Goal: Task Accomplishment & Management: Complete application form

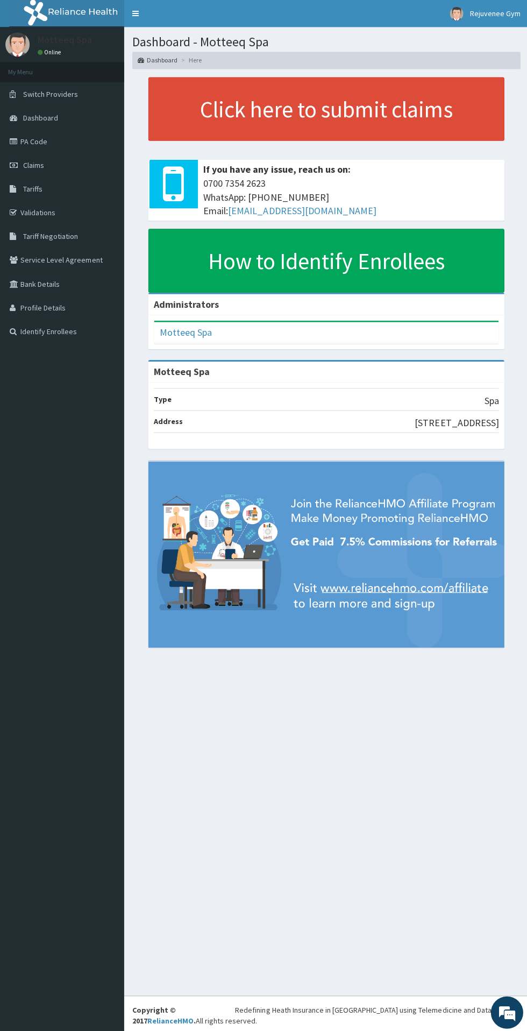
click at [62, 147] on link "PA Code" at bounding box center [62, 141] width 124 height 24
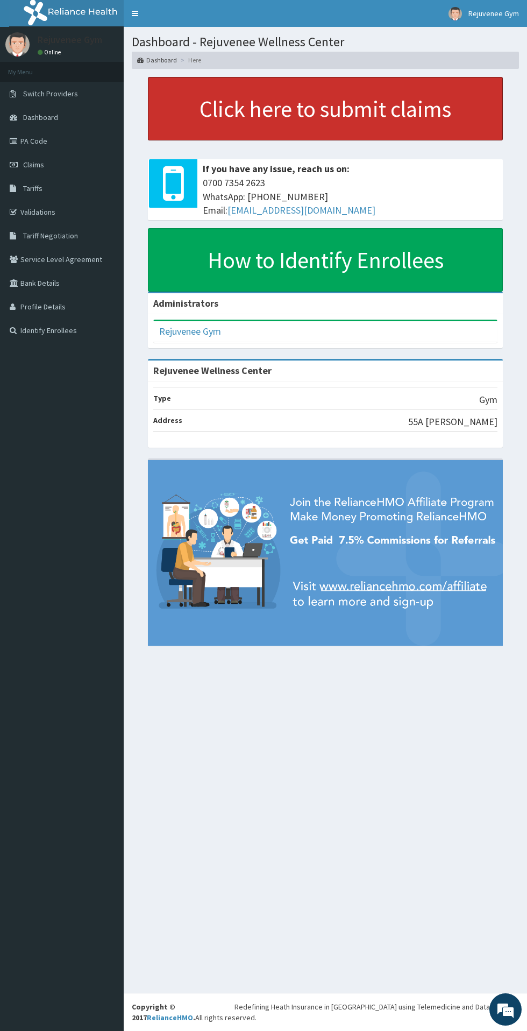
click at [312, 110] on link "Click here to submit claims" at bounding box center [325, 109] width 355 height 64
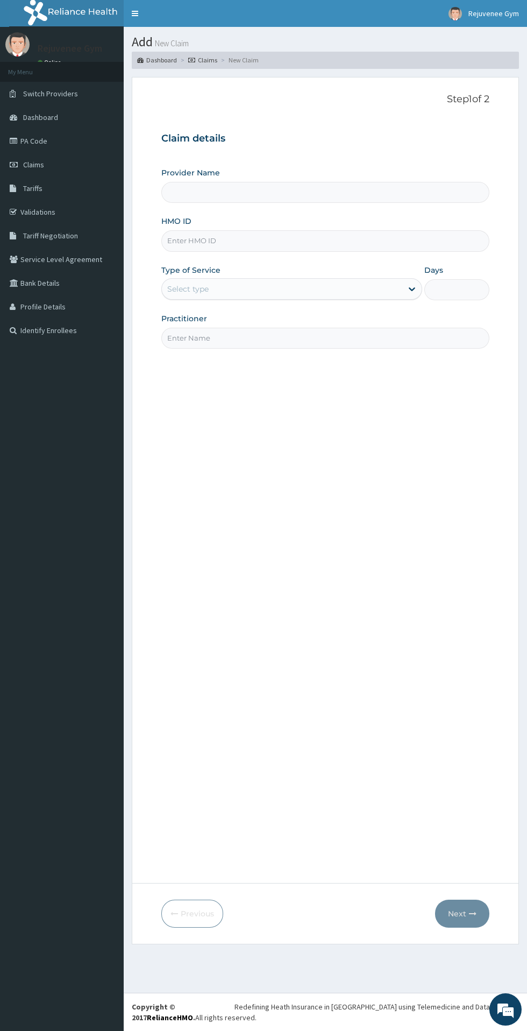
type input "Rejuvenee Wellness Center"
type input "1"
click at [318, 242] on input "HMO ID" at bounding box center [325, 240] width 328 height 21
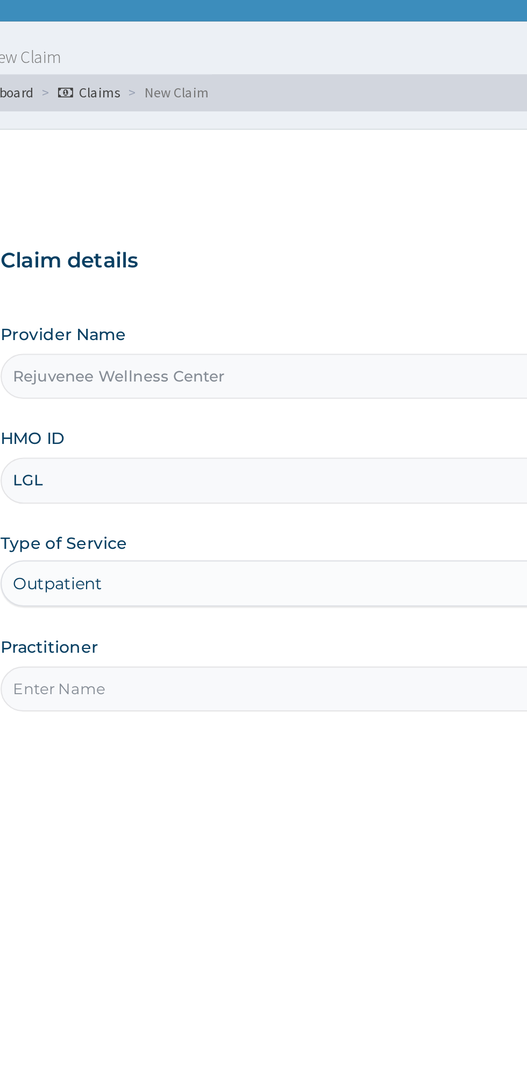
type input "LGL/10003/D"
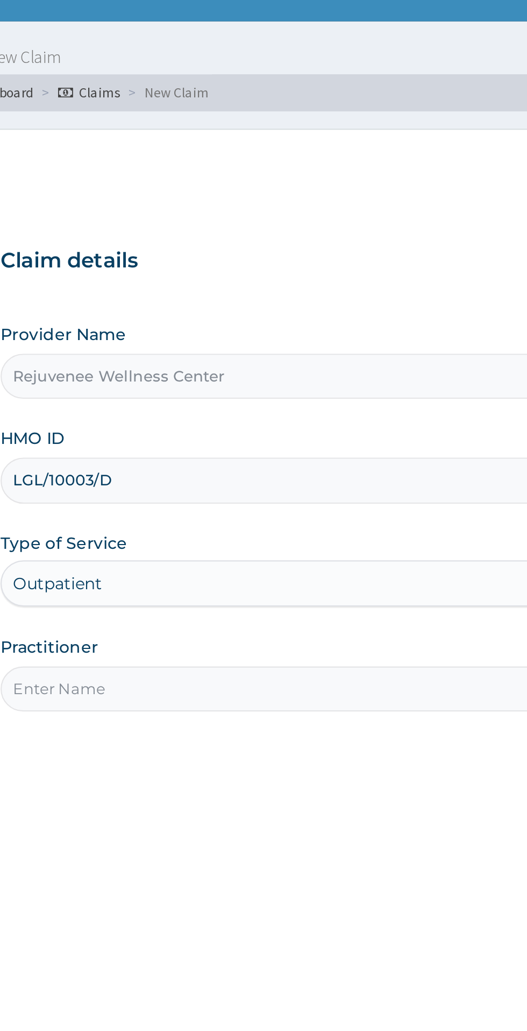
click at [278, 341] on input "Practitioner" at bounding box center [325, 338] width 328 height 21
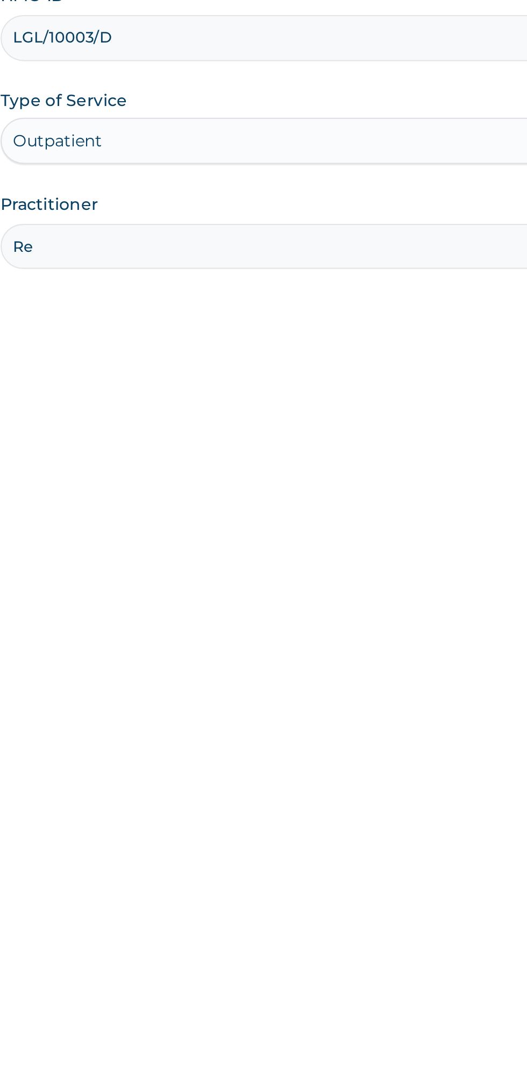
type input "R"
type input "[PERSON_NAME]"
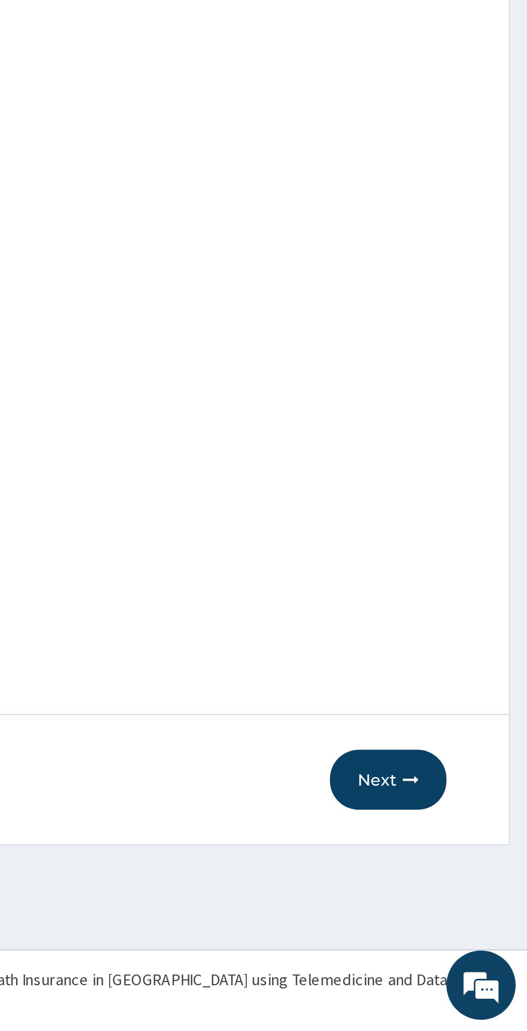
click at [461, 910] on button "Next" at bounding box center [462, 914] width 54 height 28
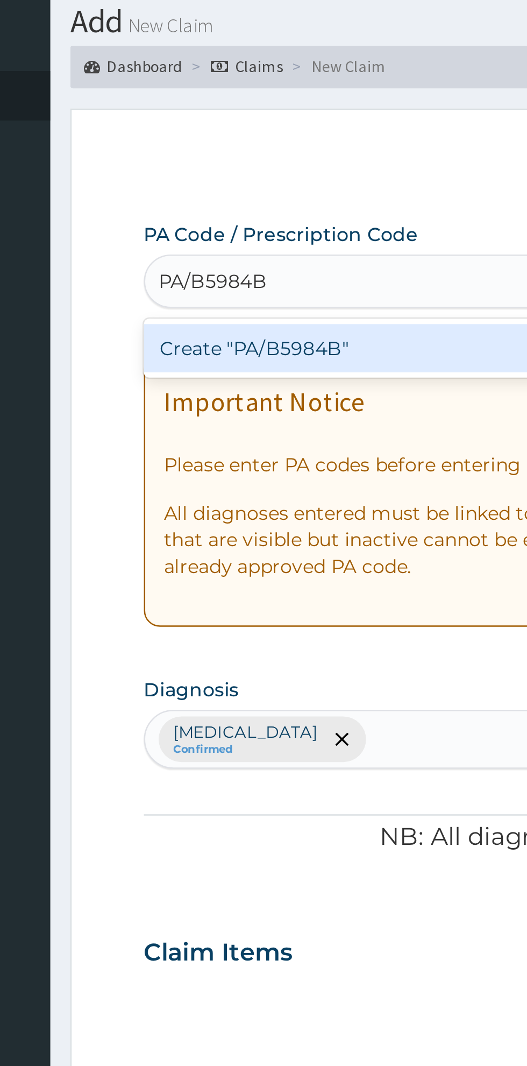
click at [270, 177] on div "Create "PA/B5984B"" at bounding box center [270, 173] width 218 height 19
type input "PA/B5984B"
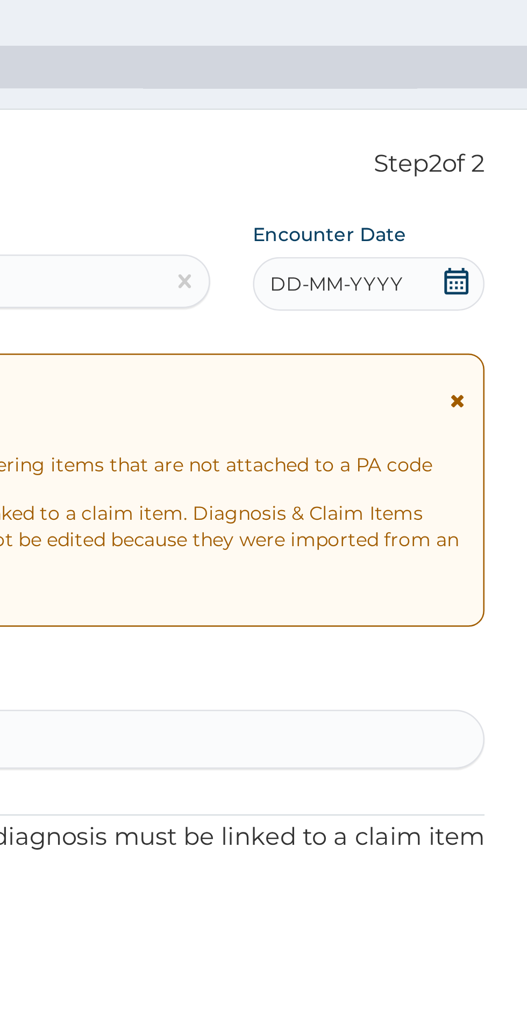
click at [438, 151] on span "DD-MM-YYYY" at bounding box center [430, 147] width 53 height 11
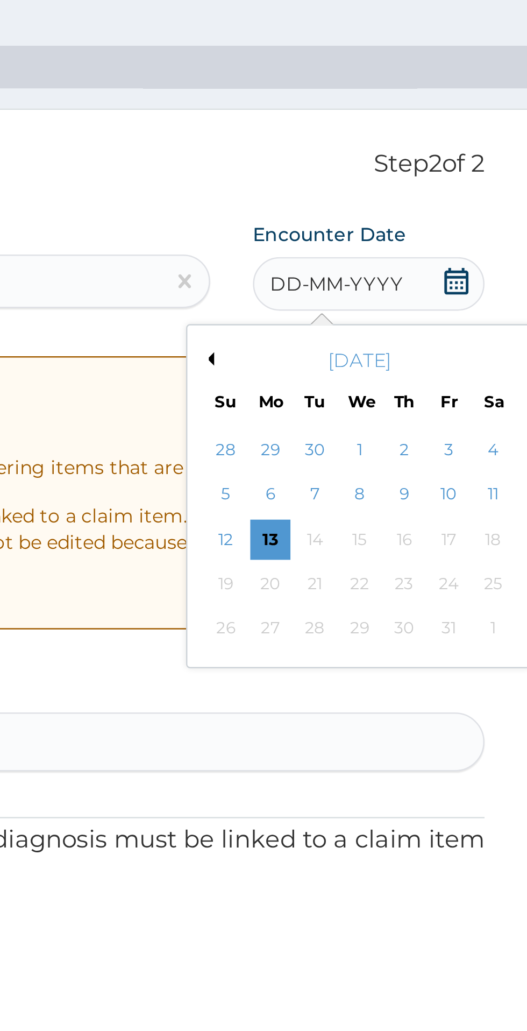
click at [378, 178] on button "Previous Month" at bounding box center [378, 177] width 5 height 5
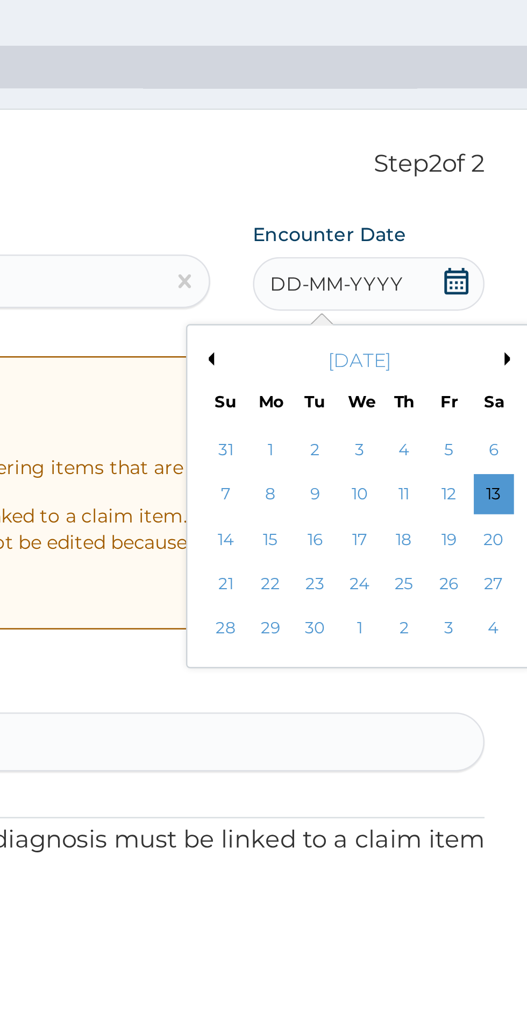
click at [438, 215] on div "3" at bounding box center [439, 214] width 16 height 16
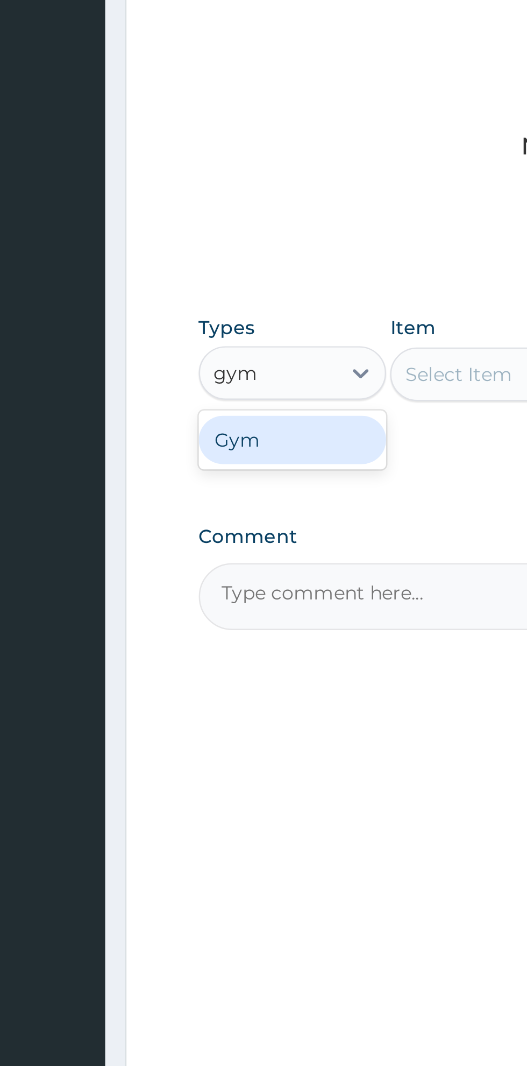
click at [207, 630] on div "Gym" at bounding box center [198, 627] width 75 height 19
type input "gym"
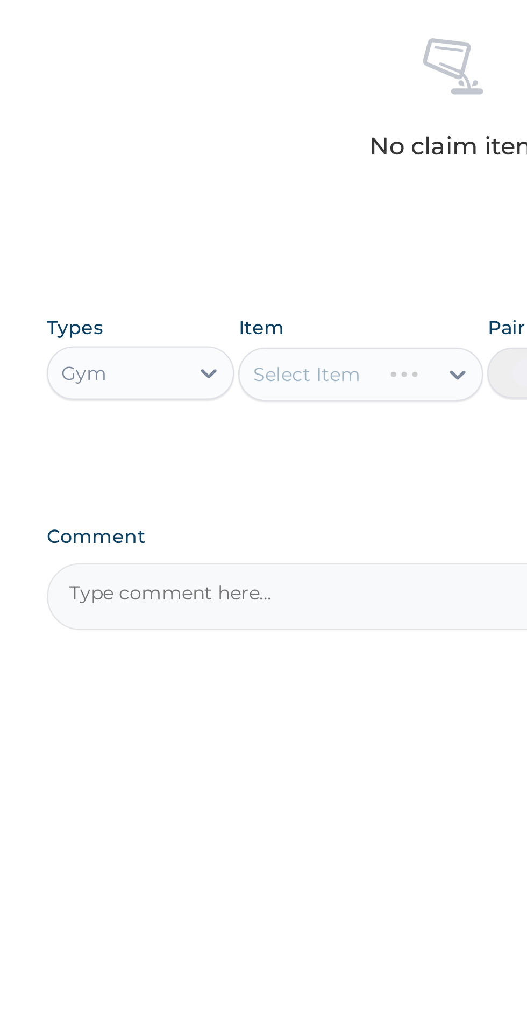
click at [315, 599] on div "Select Item" at bounding box center [287, 601] width 98 height 22
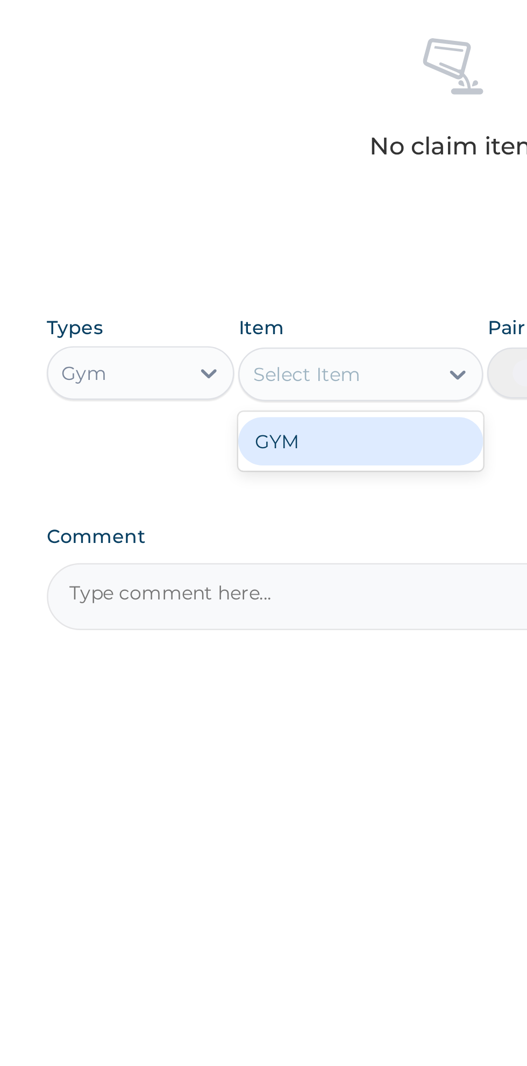
click at [309, 630] on div "GYM" at bounding box center [287, 627] width 98 height 19
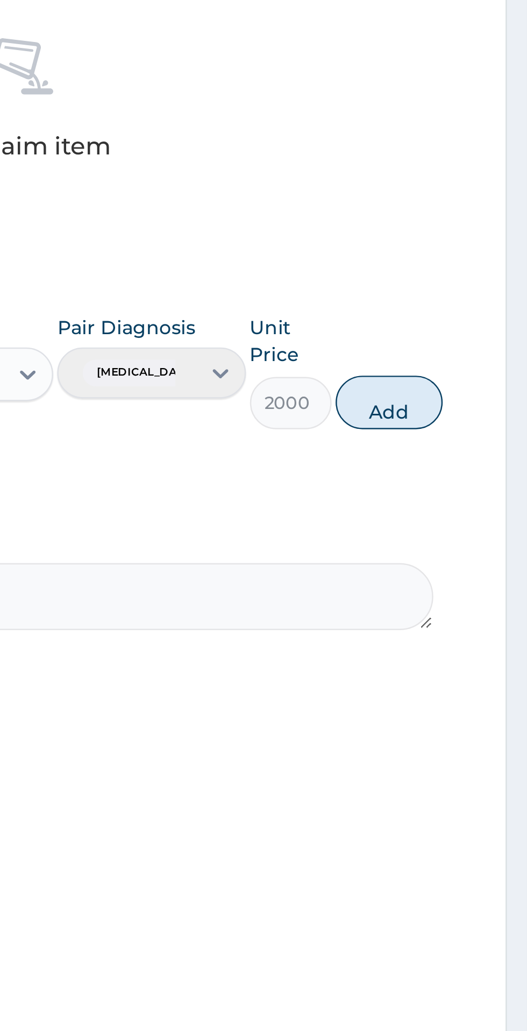
click at [476, 617] on button "Add" at bounding box center [471, 613] width 43 height 22
type input "0"
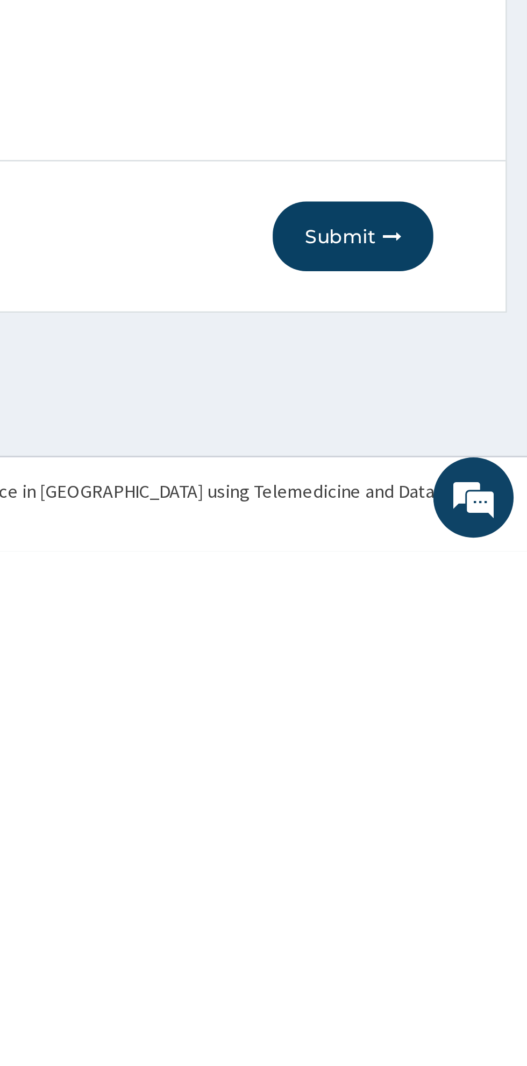
click at [464, 942] on button "Submit" at bounding box center [457, 940] width 65 height 28
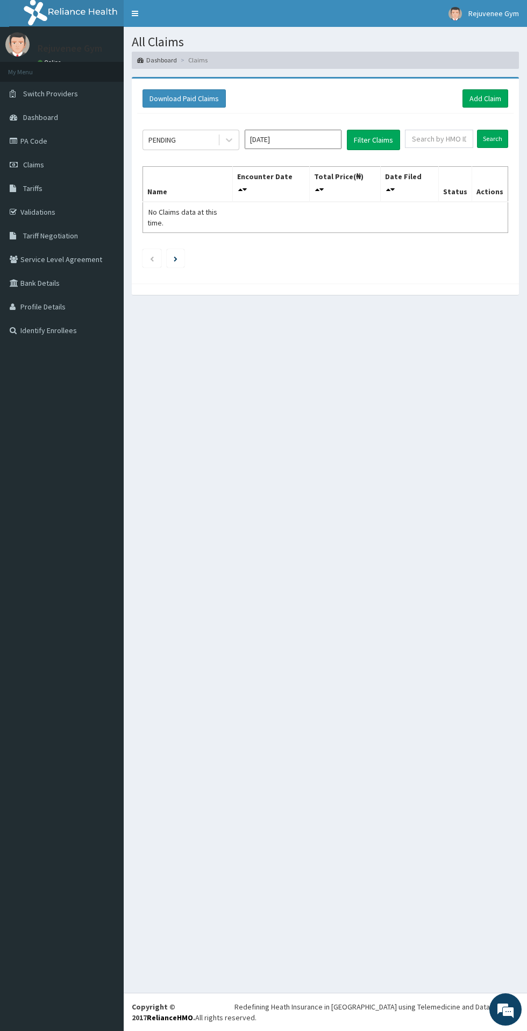
click at [53, 173] on link "Claims" at bounding box center [62, 165] width 124 height 24
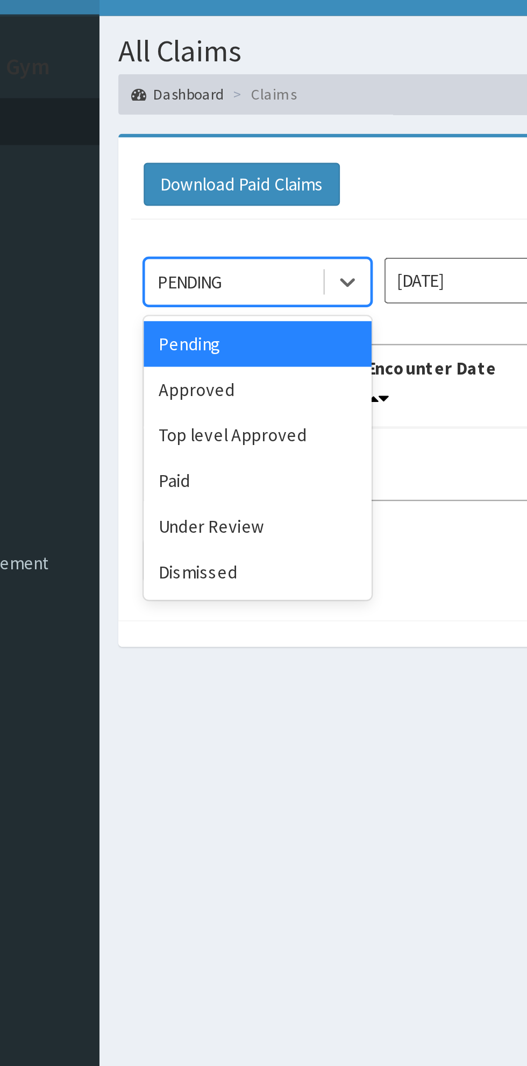
click at [203, 186] on div "Approved" at bounding box center [191, 185] width 97 height 19
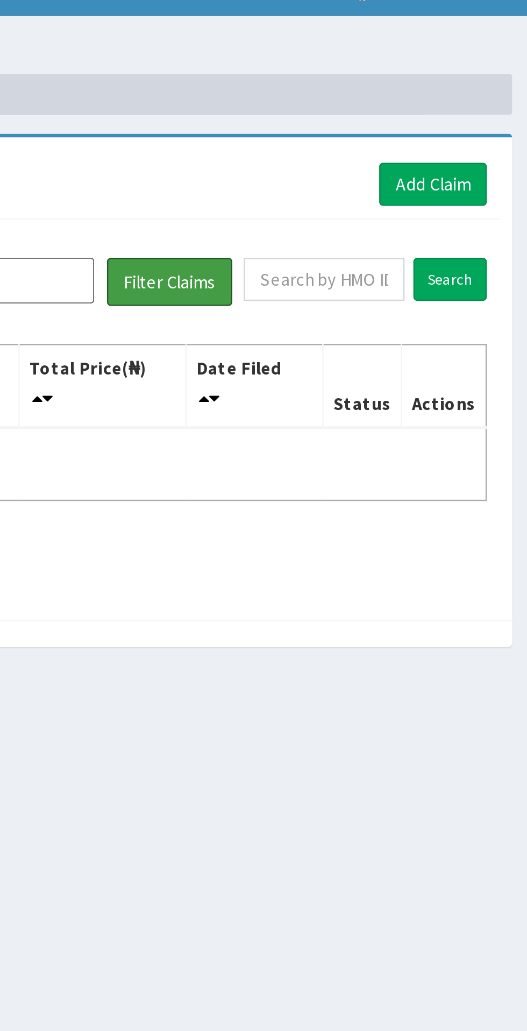
click at [372, 139] on button "Filter Claims" at bounding box center [373, 140] width 53 height 20
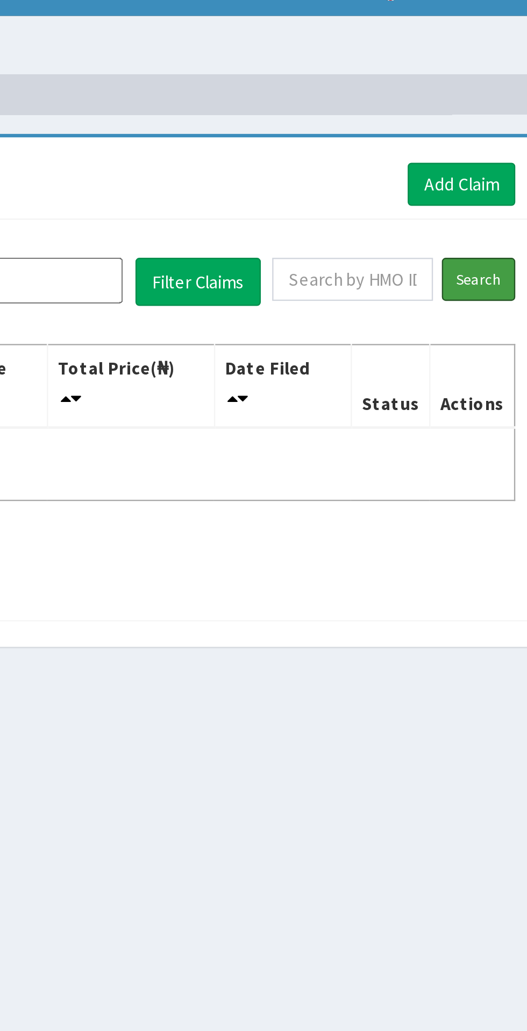
click at [487, 140] on input "Search" at bounding box center [492, 139] width 31 height 18
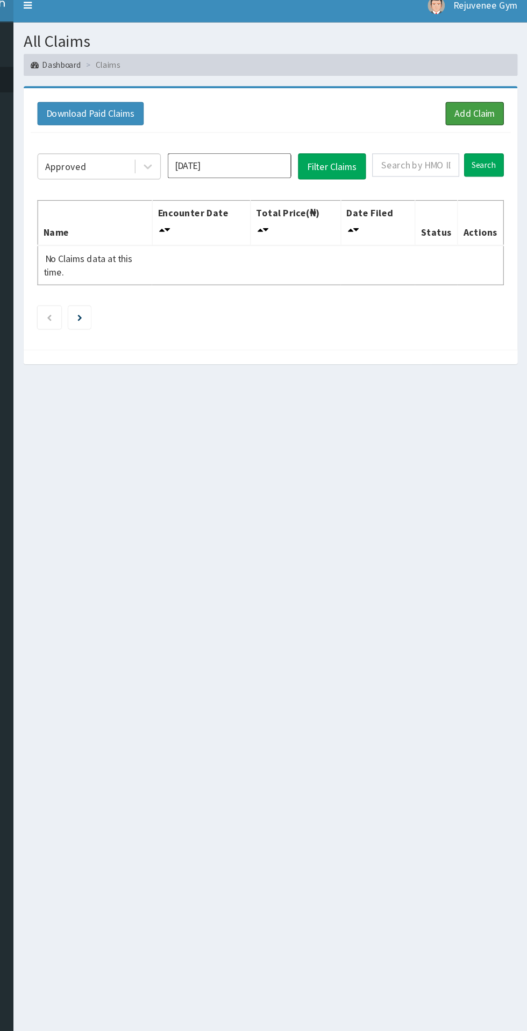
click at [485, 98] on link "Add Claim" at bounding box center [486, 98] width 46 height 18
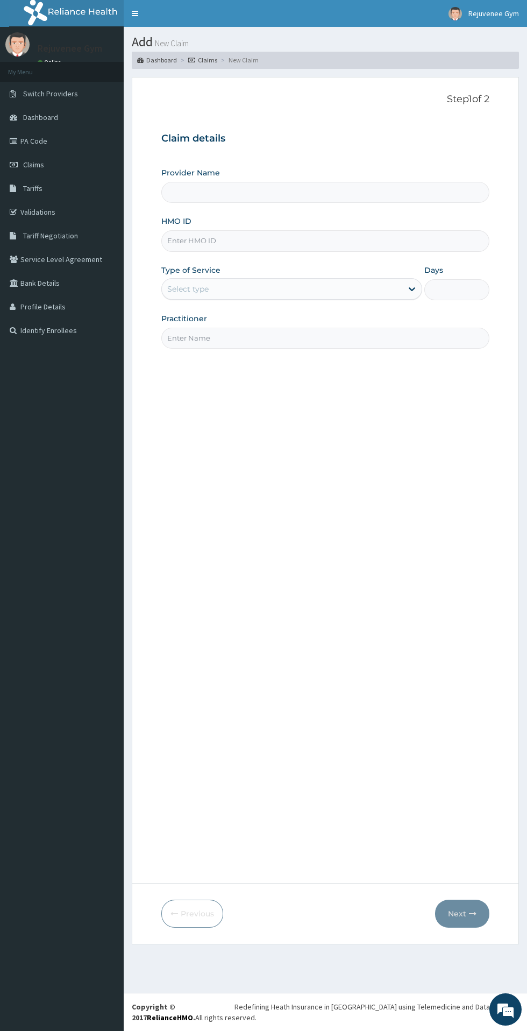
type input "Rejuvenee Wellness Center"
type input "1"
click at [256, 245] on input "HMO ID" at bounding box center [325, 240] width 328 height 21
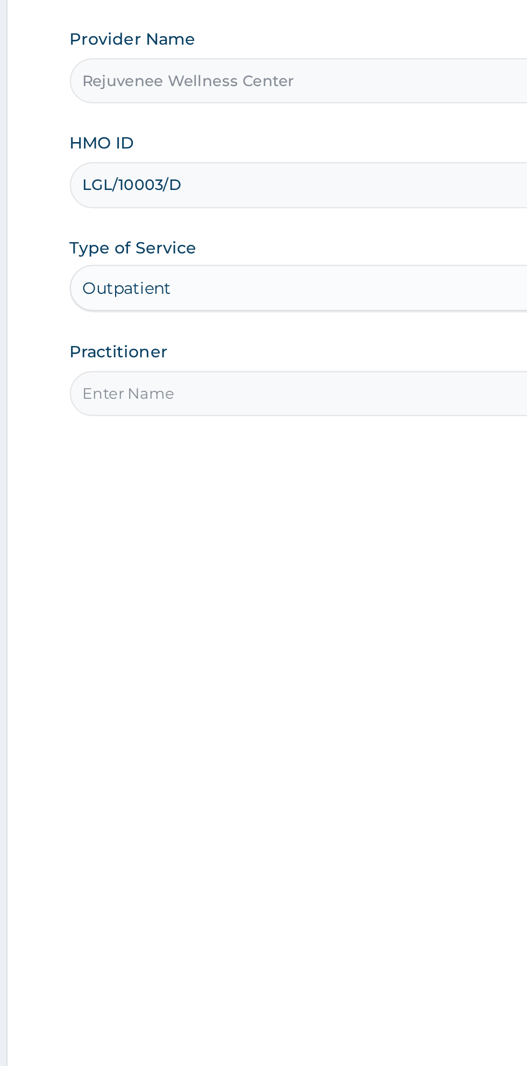
type input "LGL/10003/D"
click at [251, 339] on input "Practitioner" at bounding box center [325, 338] width 328 height 21
type input "[PERSON_NAME]"
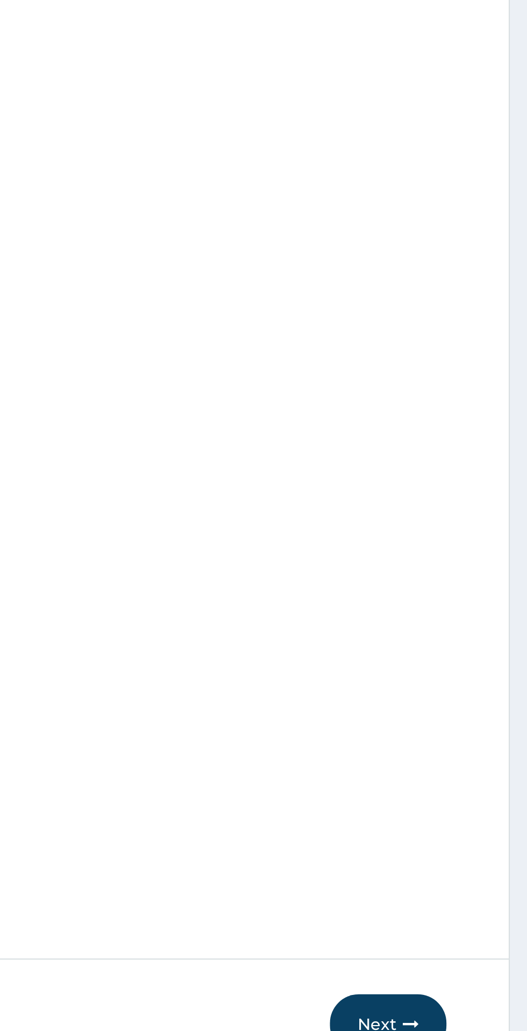
click at [459, 907] on button "Next" at bounding box center [462, 914] width 54 height 28
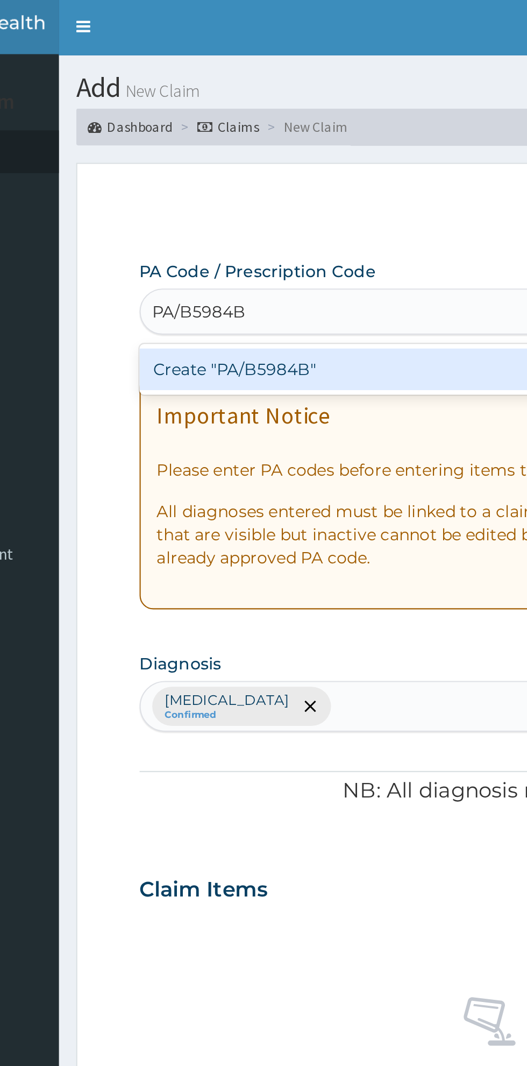
click at [265, 176] on div "Create "PA/B5984B"" at bounding box center [270, 173] width 218 height 19
type input "PA/B5984B"
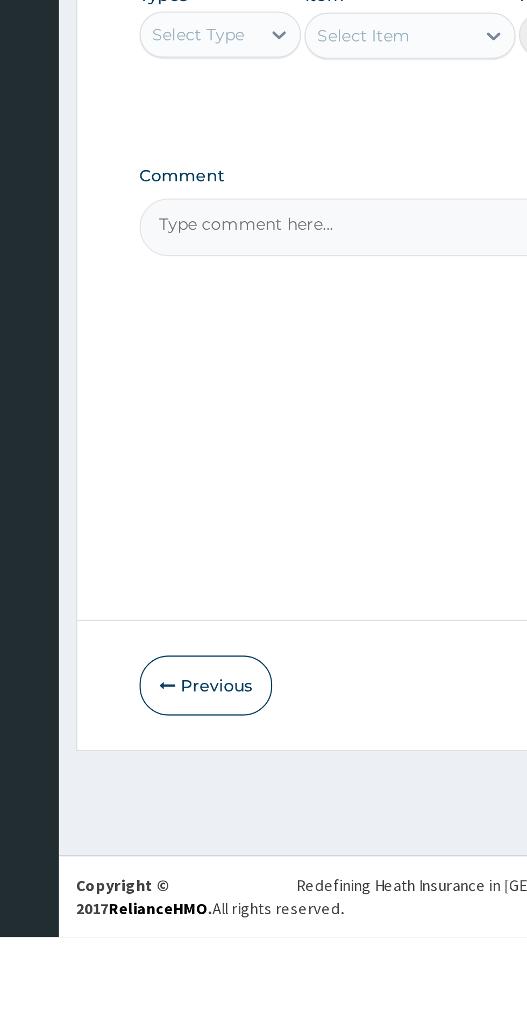
click at [192, 928] on button "Previous" at bounding box center [192, 914] width 62 height 28
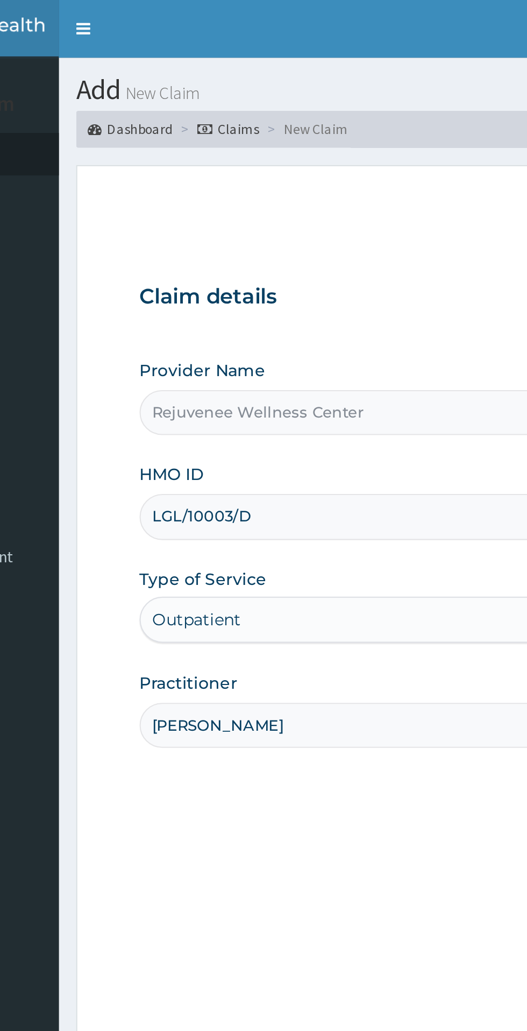
click at [234, 245] on input "LGL/10003/D" at bounding box center [325, 240] width 328 height 21
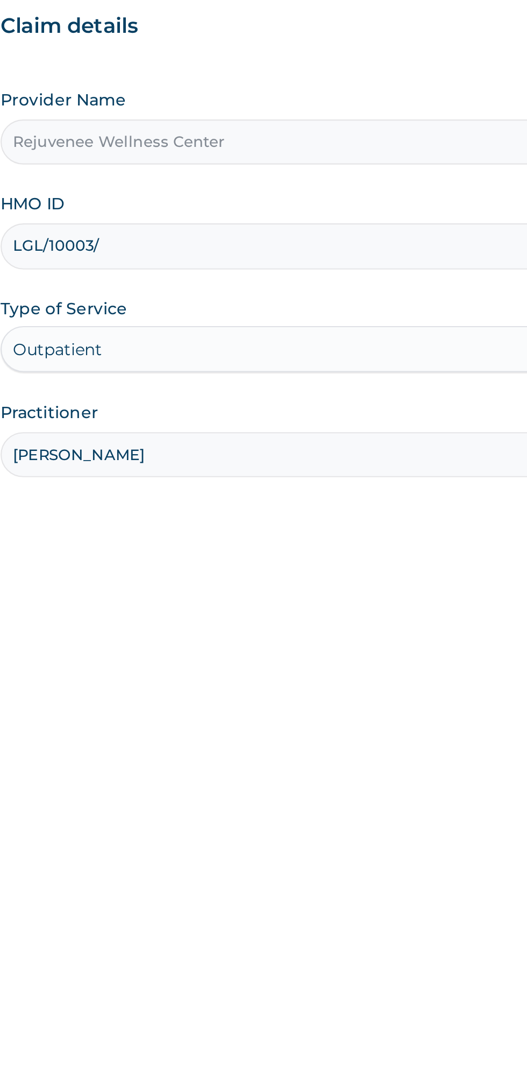
type input "LGL/10003/A"
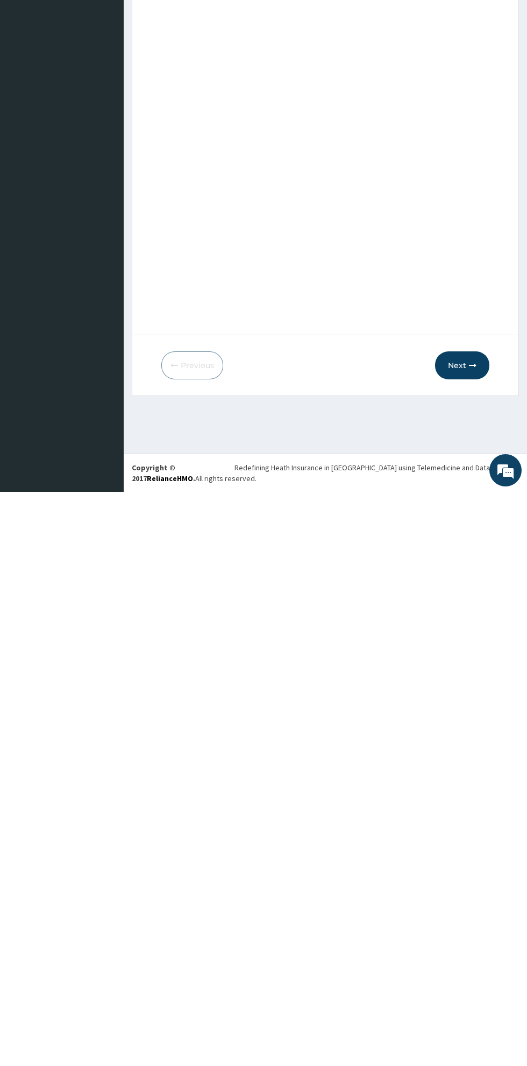
click at [473, 940] on icon "button" at bounding box center [473, 940] width 8 height 8
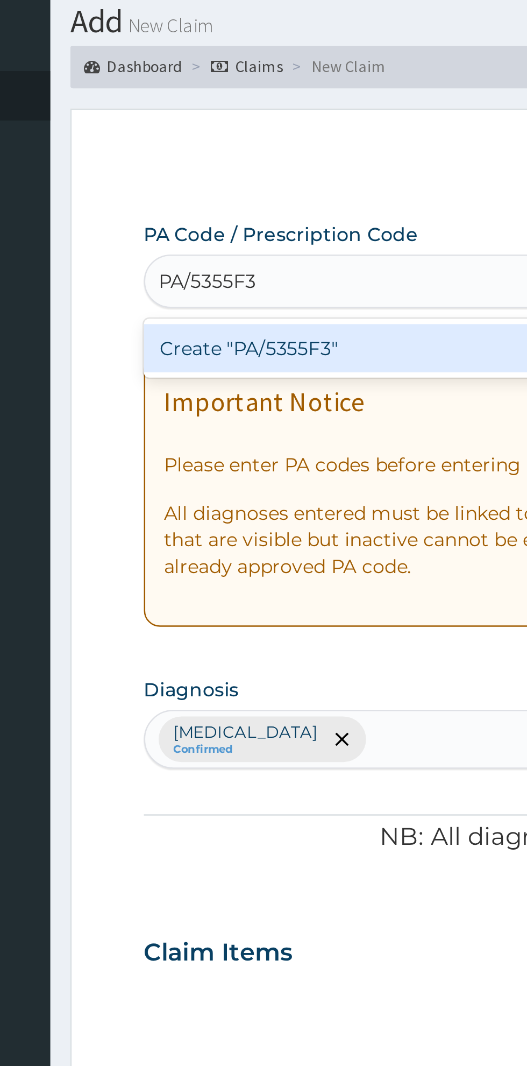
click at [259, 180] on div "Create "PA/5355F3"" at bounding box center [270, 173] width 218 height 19
type input "PA/5355F3"
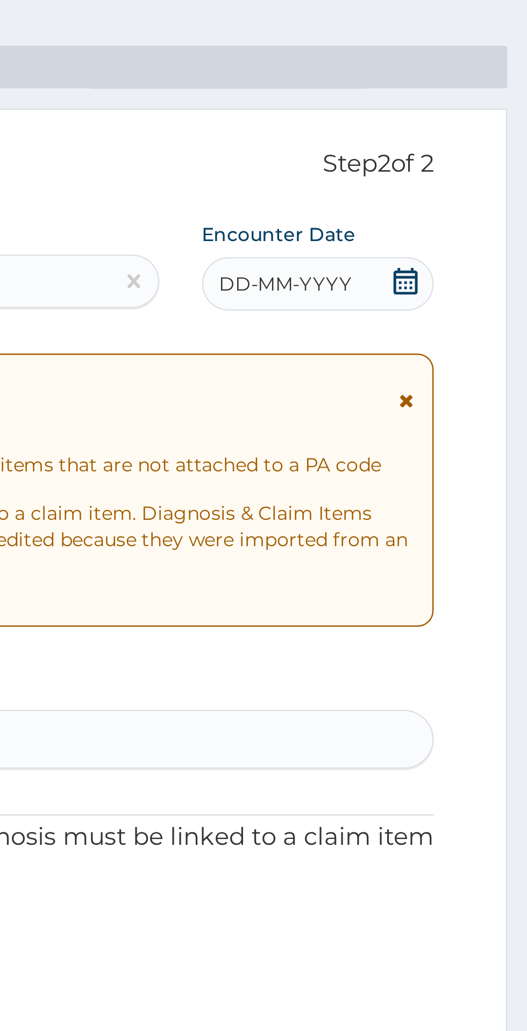
click at [446, 145] on span "DD-MM-YYYY" at bounding box center [430, 147] width 53 height 11
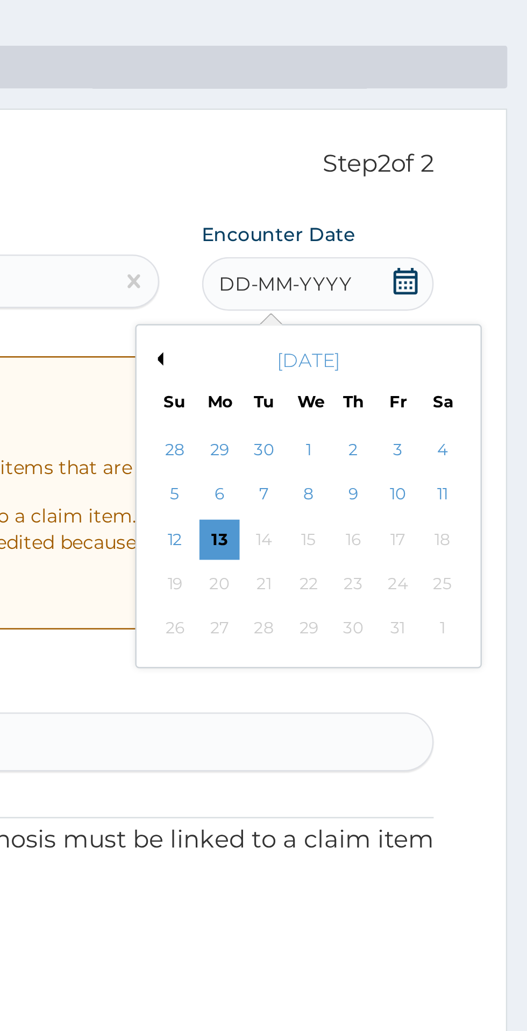
click at [378, 178] on button "Previous Month" at bounding box center [378, 177] width 5 height 5
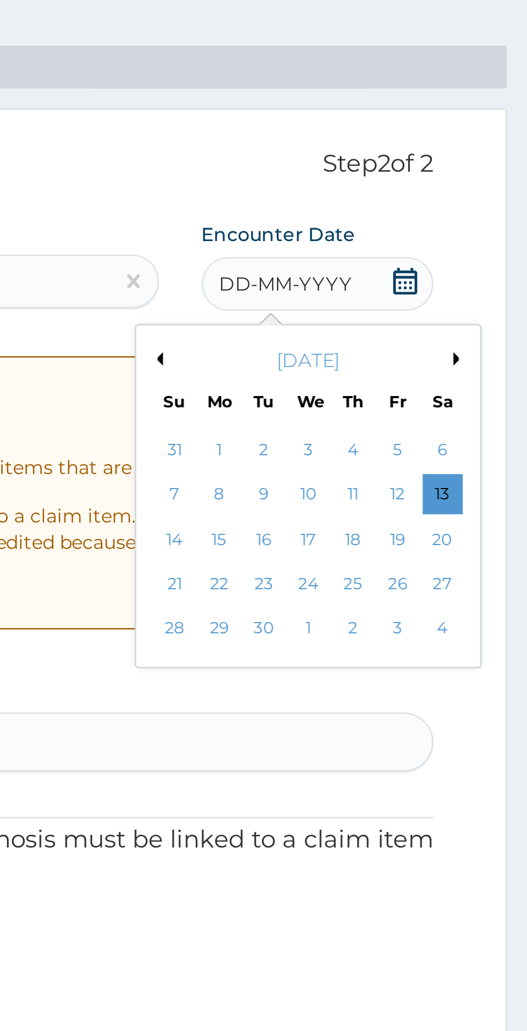
click at [438, 220] on div "3" at bounding box center [439, 214] width 16 height 16
